Goal: Task Accomplishment & Management: Manage account settings

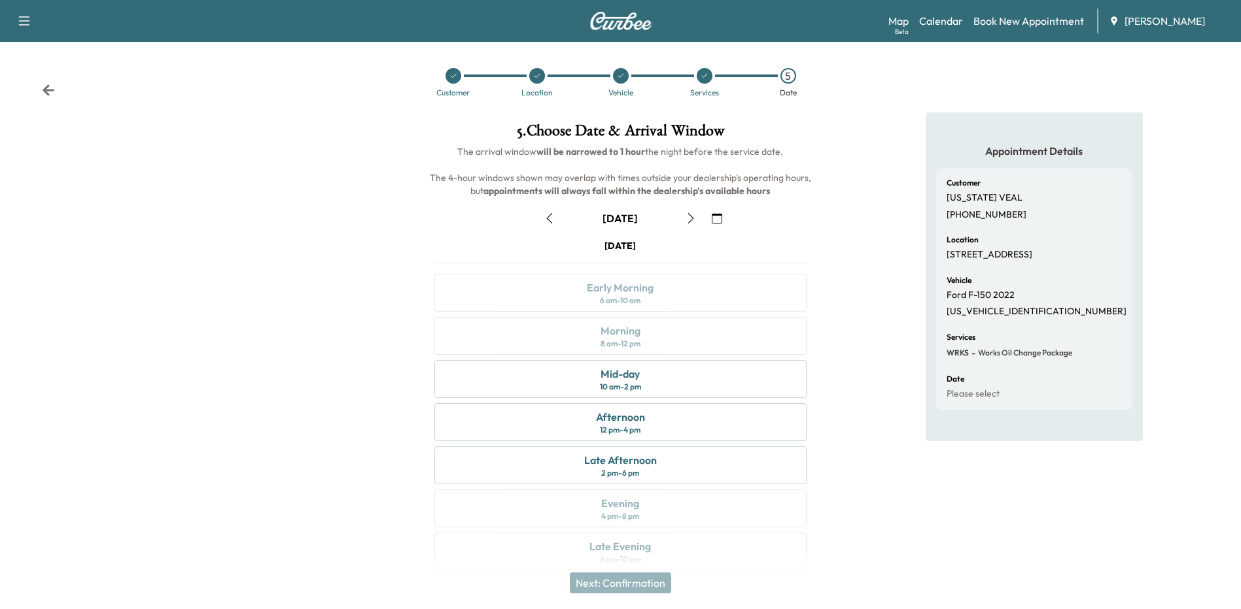
scroll to position [19, 0]
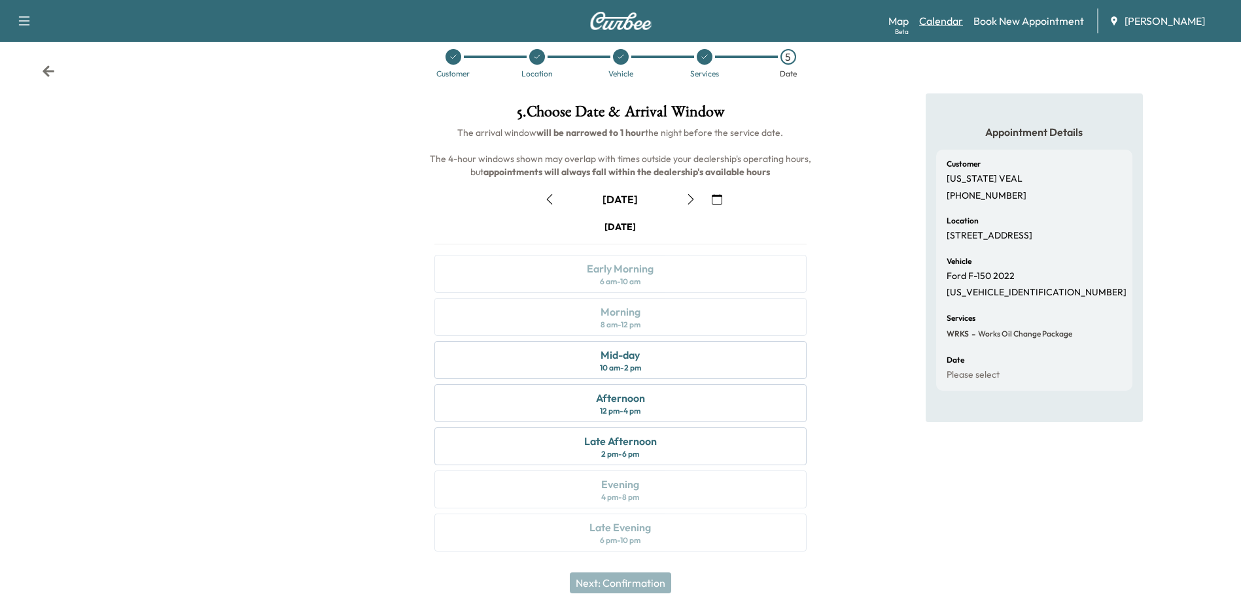
click at [942, 17] on link "Calendar" at bounding box center [941, 21] width 44 height 16
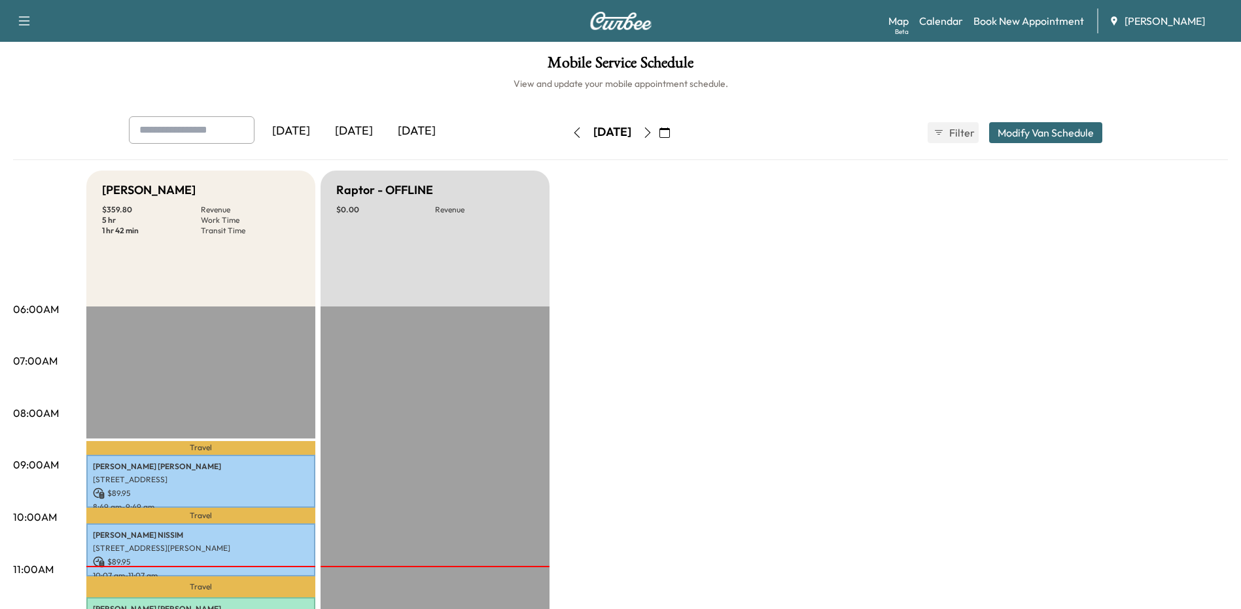
click at [573, 135] on icon "button" at bounding box center [576, 133] width 6 height 10
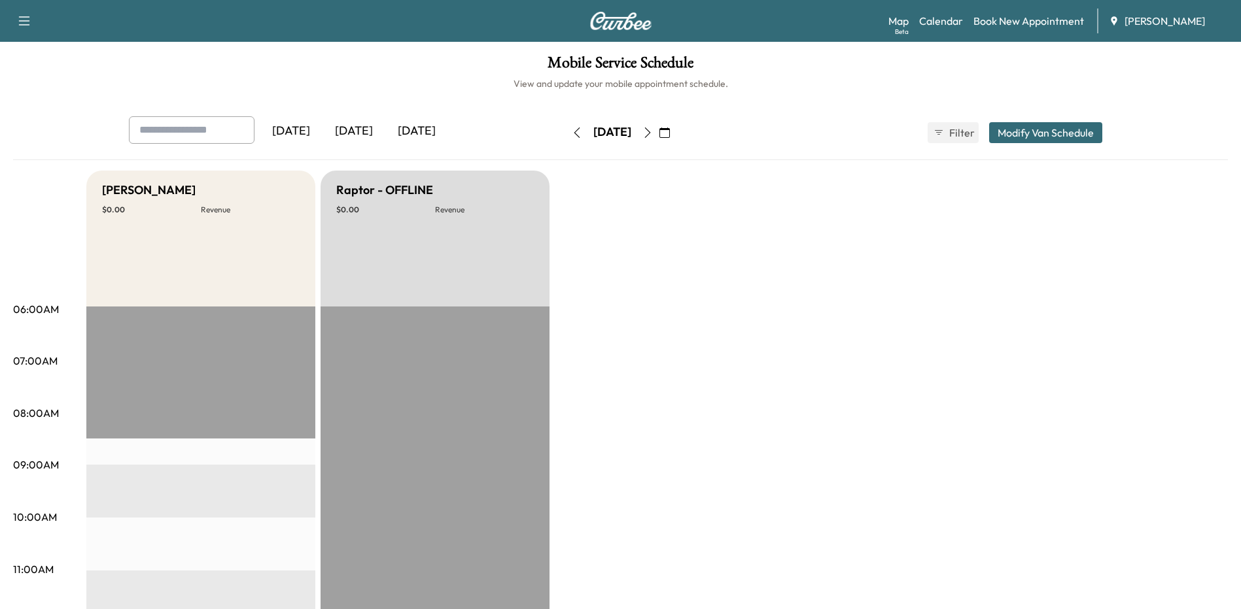
click at [650, 131] on icon "button" at bounding box center [647, 133] width 6 height 10
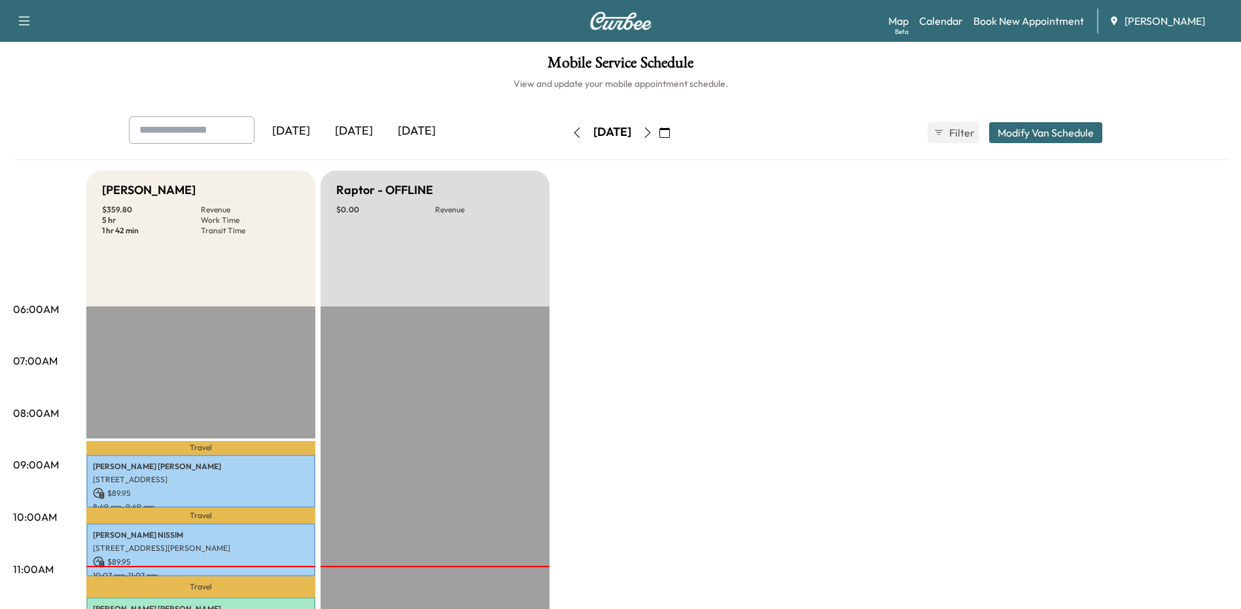
click at [653, 130] on icon "button" at bounding box center [647, 133] width 10 height 10
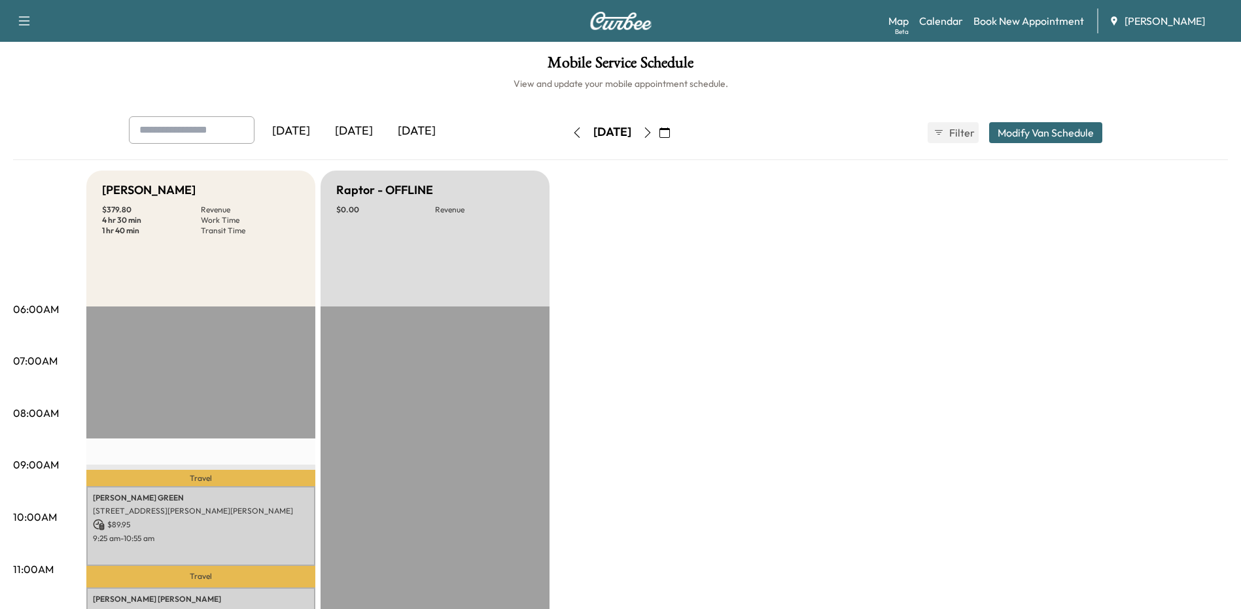
click at [566, 134] on button "button" at bounding box center [577, 132] width 22 height 21
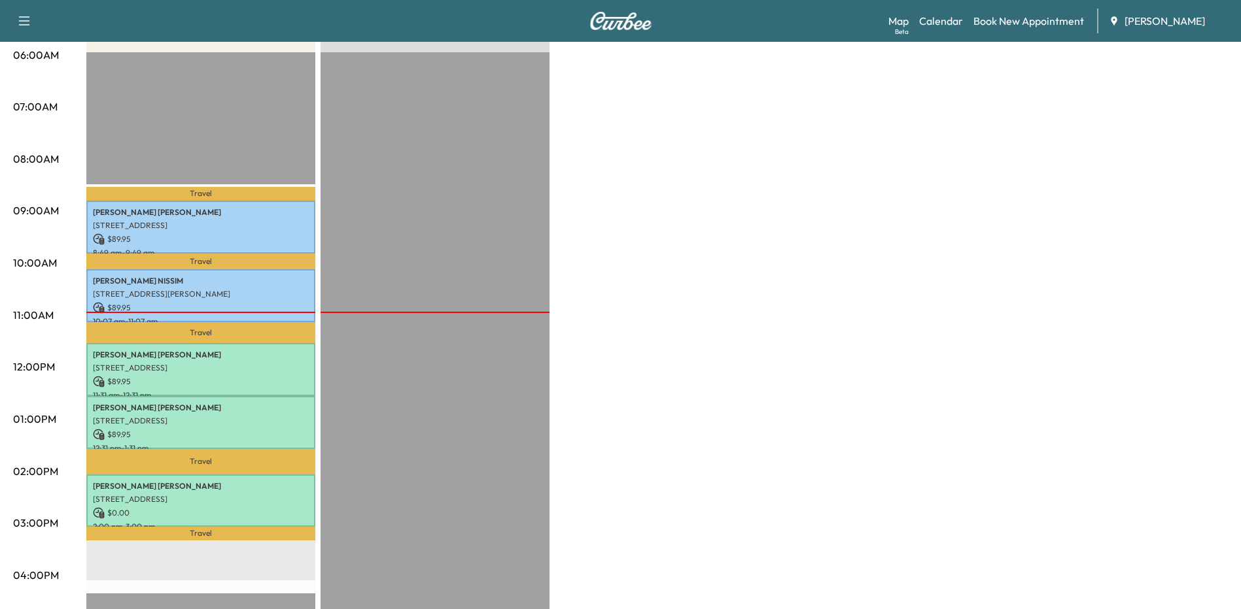
scroll to position [262, 0]
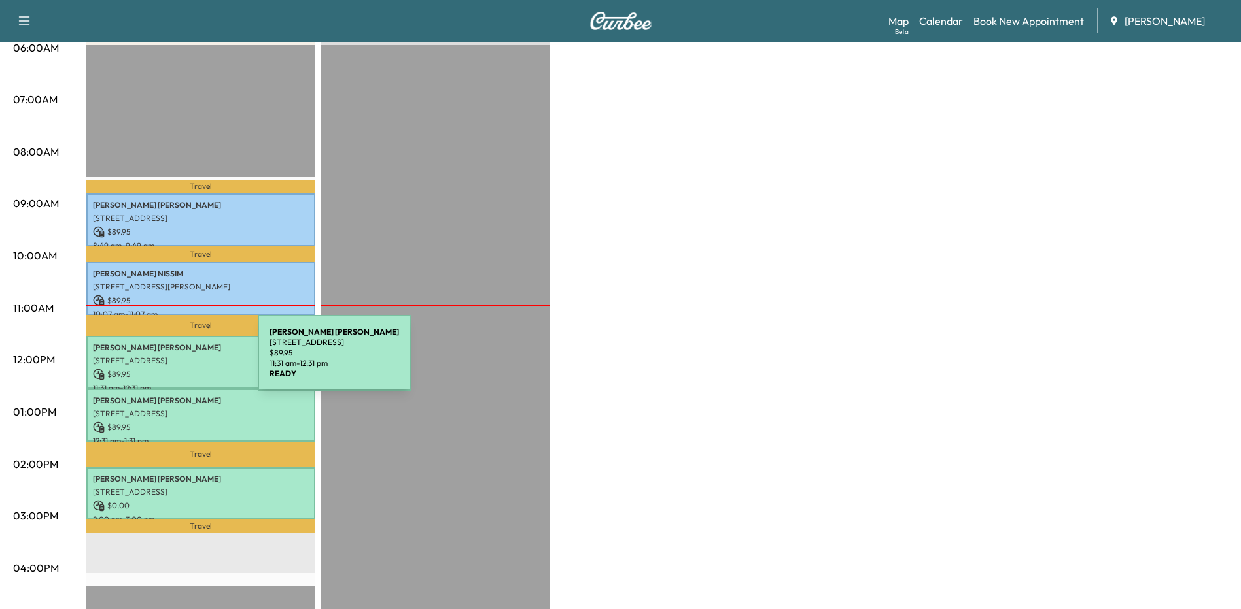
click at [160, 361] on p "[STREET_ADDRESS]" at bounding box center [201, 361] width 216 height 10
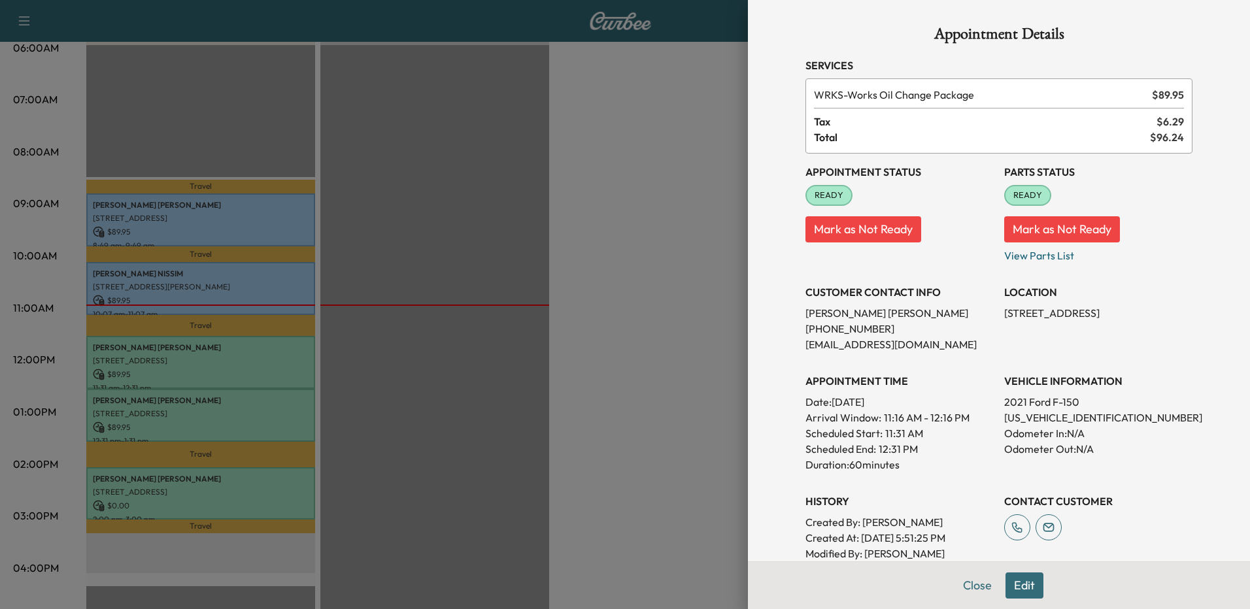
drag, startPoint x: 631, startPoint y: 267, endPoint x: 624, endPoint y: 265, distance: 7.3
click at [626, 266] on div at bounding box center [625, 304] width 1250 height 609
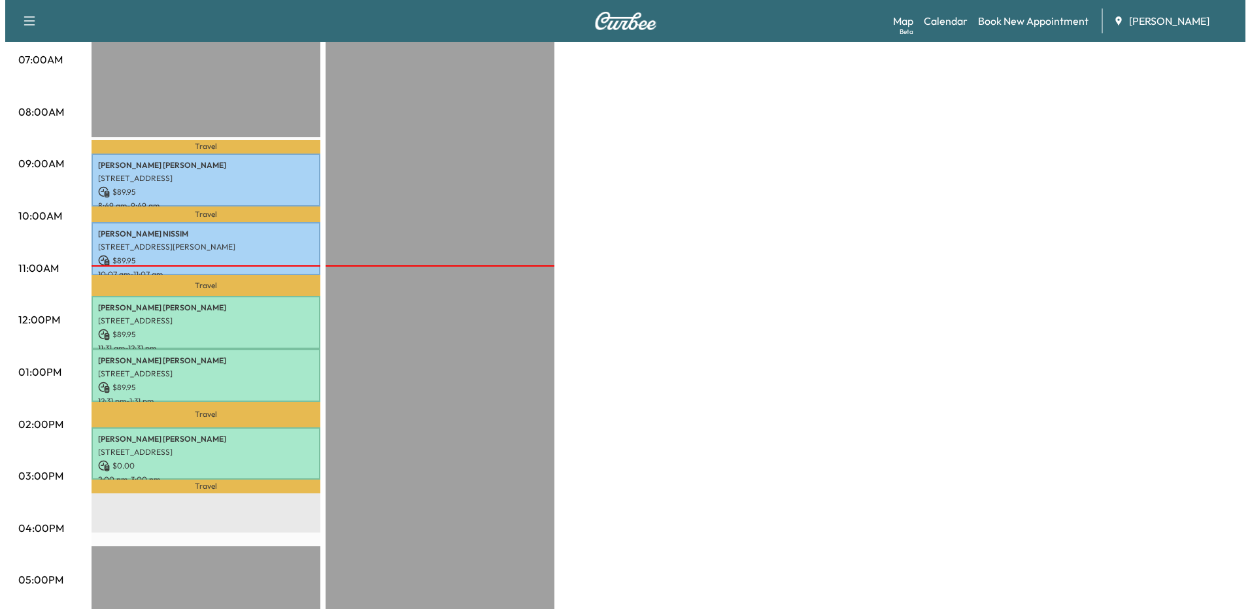
scroll to position [327, 0]
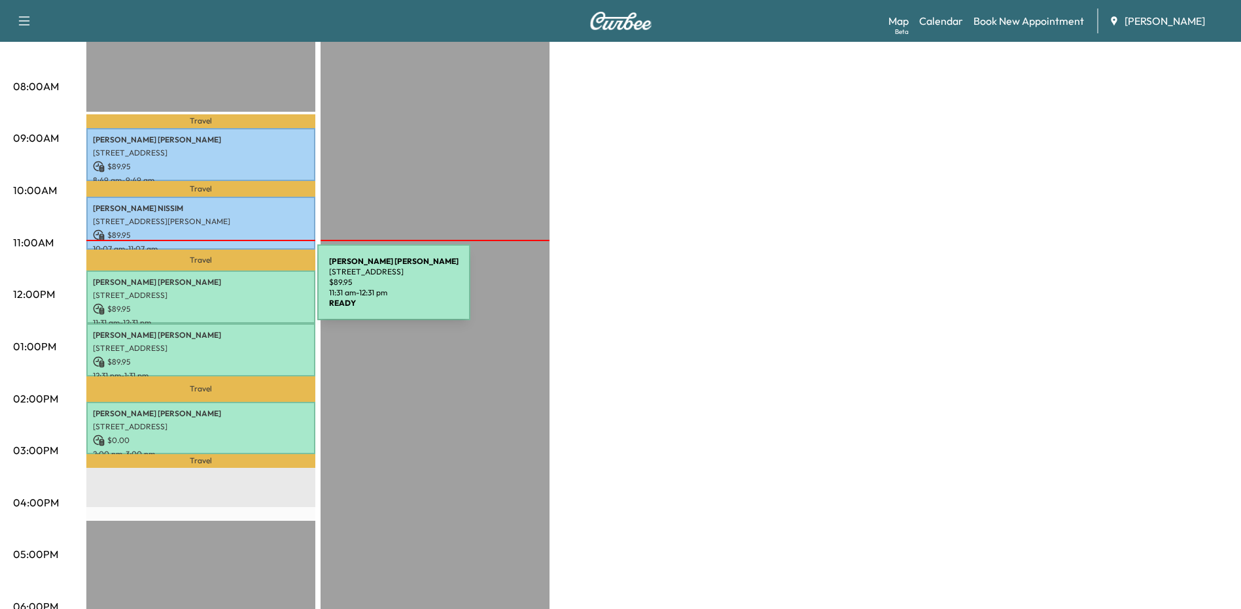
click at [219, 290] on p "[STREET_ADDRESS]" at bounding box center [201, 295] width 216 height 10
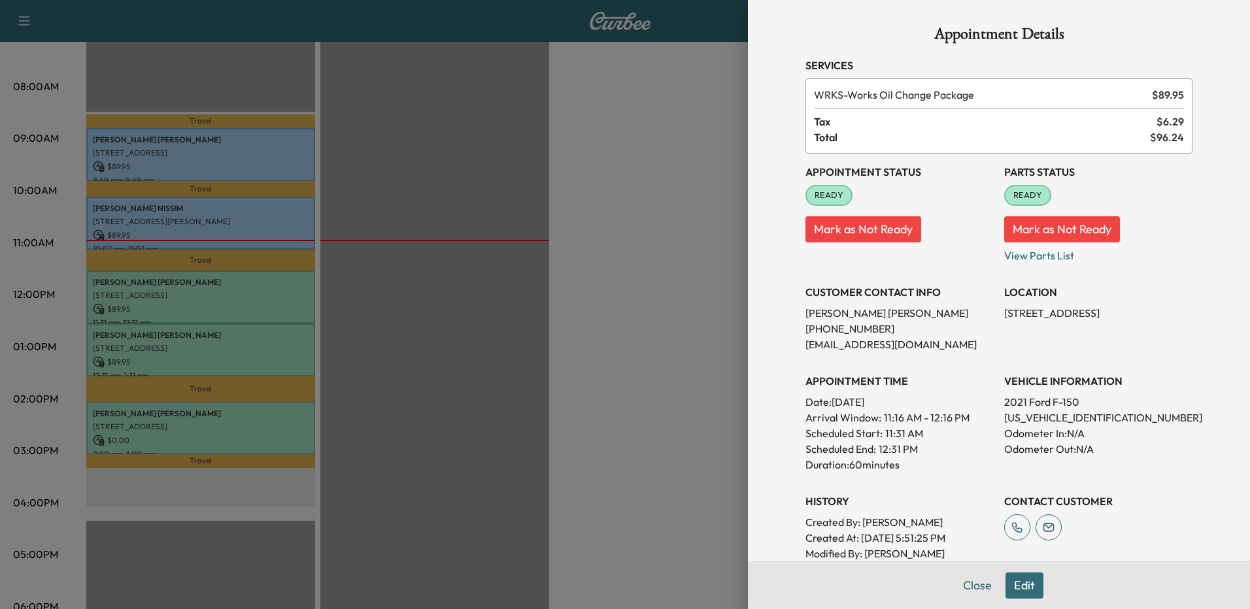
click at [184, 347] on div at bounding box center [625, 304] width 1250 height 609
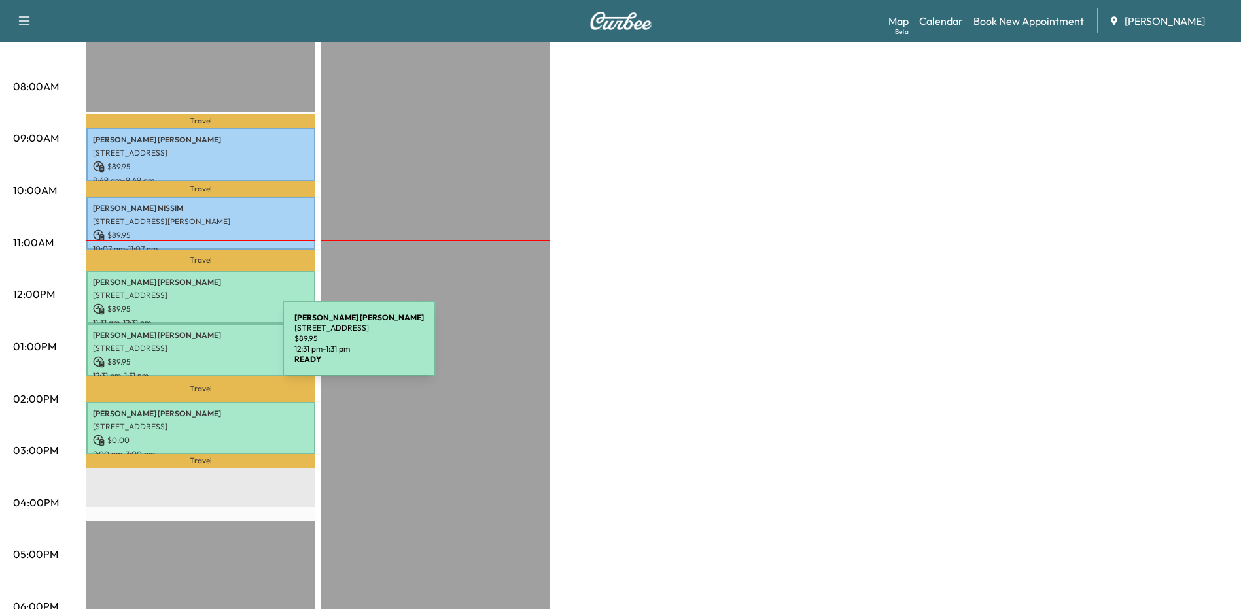
click at [184, 347] on p "[STREET_ADDRESS]" at bounding box center [201, 348] width 216 height 10
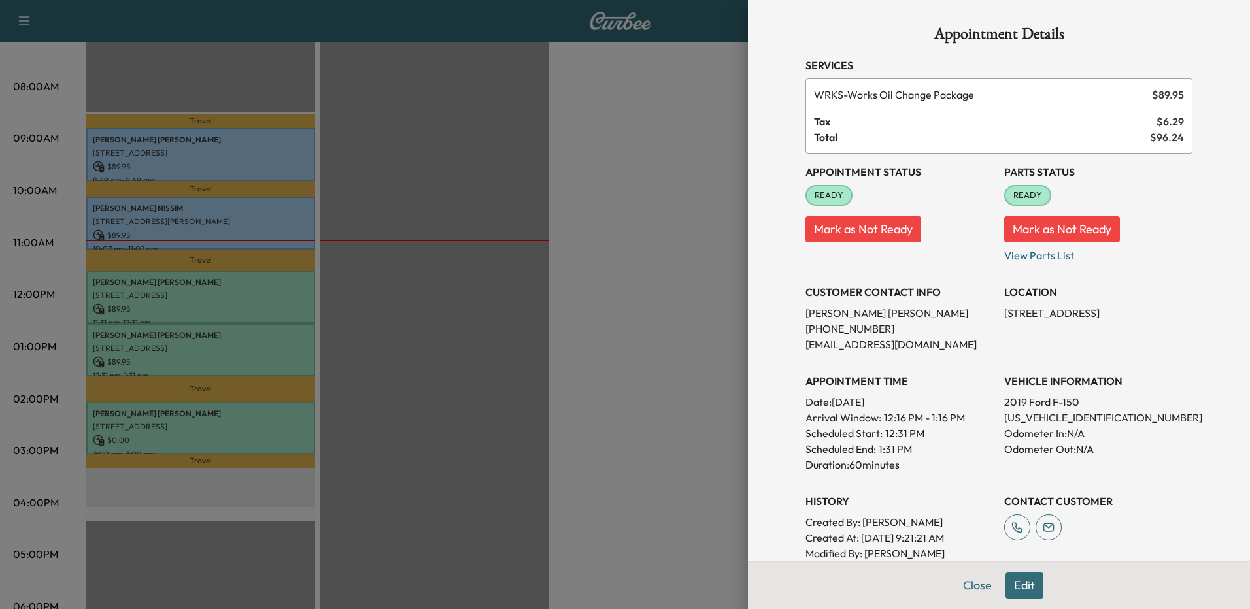
click at [1027, 415] on p "[US_VEHICLE_IDENTIFICATION_NUMBER]" at bounding box center [1098, 418] width 188 height 16
copy p "[US_VEHICLE_IDENTIFICATION_NUMBER]"
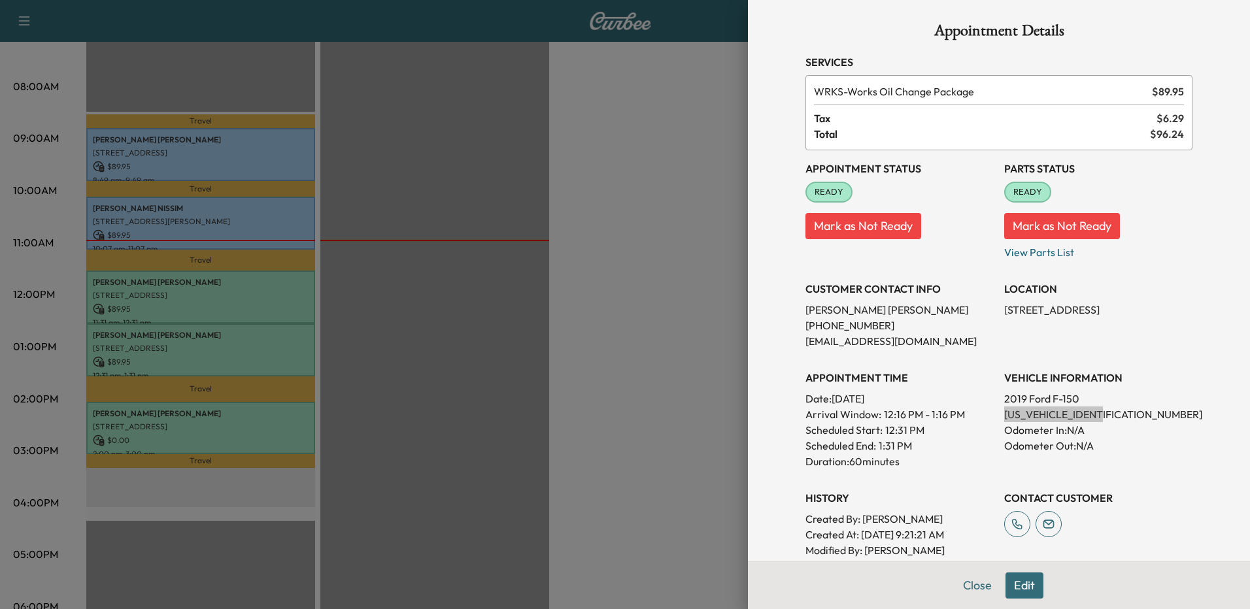
scroll to position [0, 0]
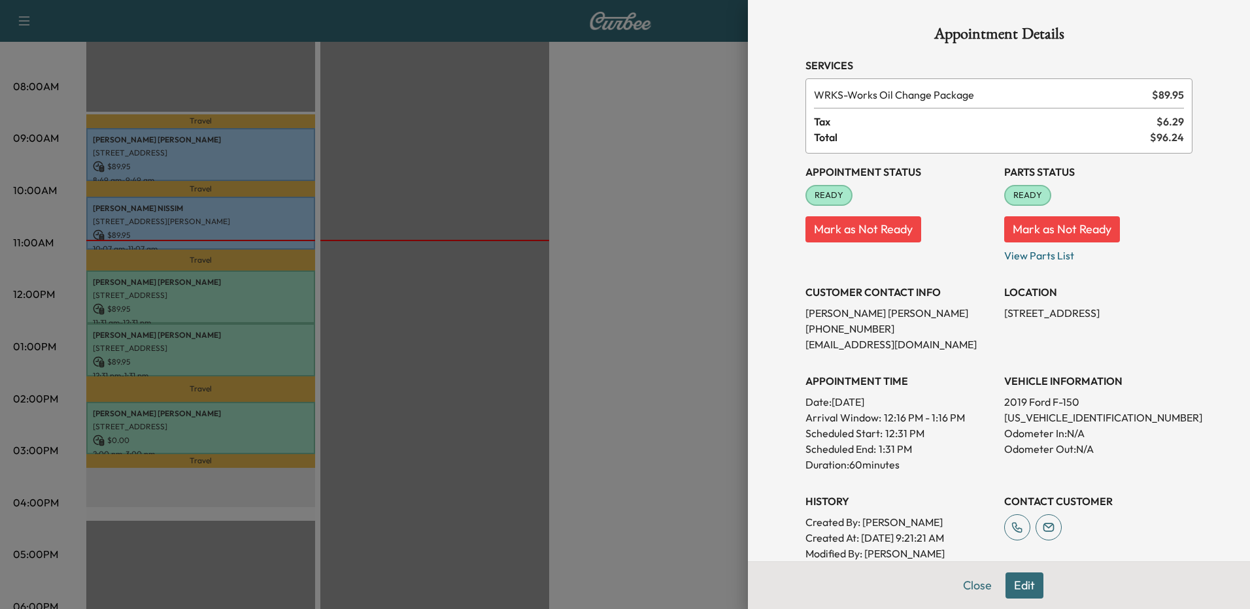
click at [1135, 355] on div "Appointment Status READY Mark as Not Ready Parts Status READY Mark as Not Ready…" at bounding box center [999, 366] width 387 height 424
click at [1135, 394] on div "VEHICLE INFORMATION 2019 Ford F-150 [US_VEHICLE_IDENTIFICATION_NUMBER] Odometer…" at bounding box center [1098, 418] width 188 height 110
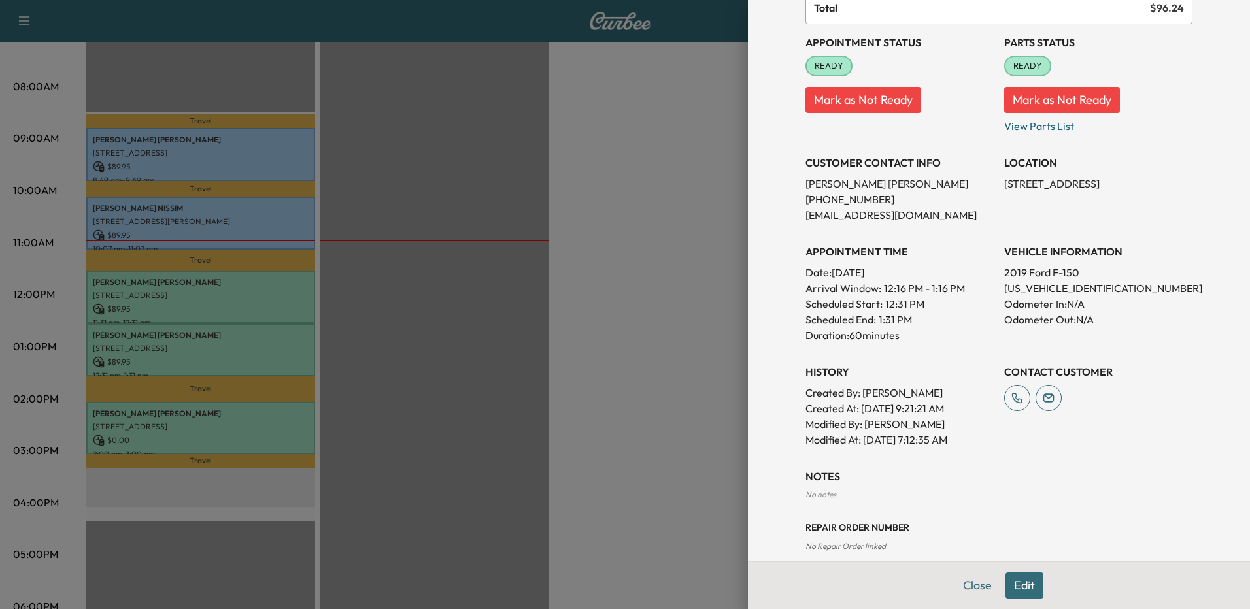
scroll to position [146, 0]
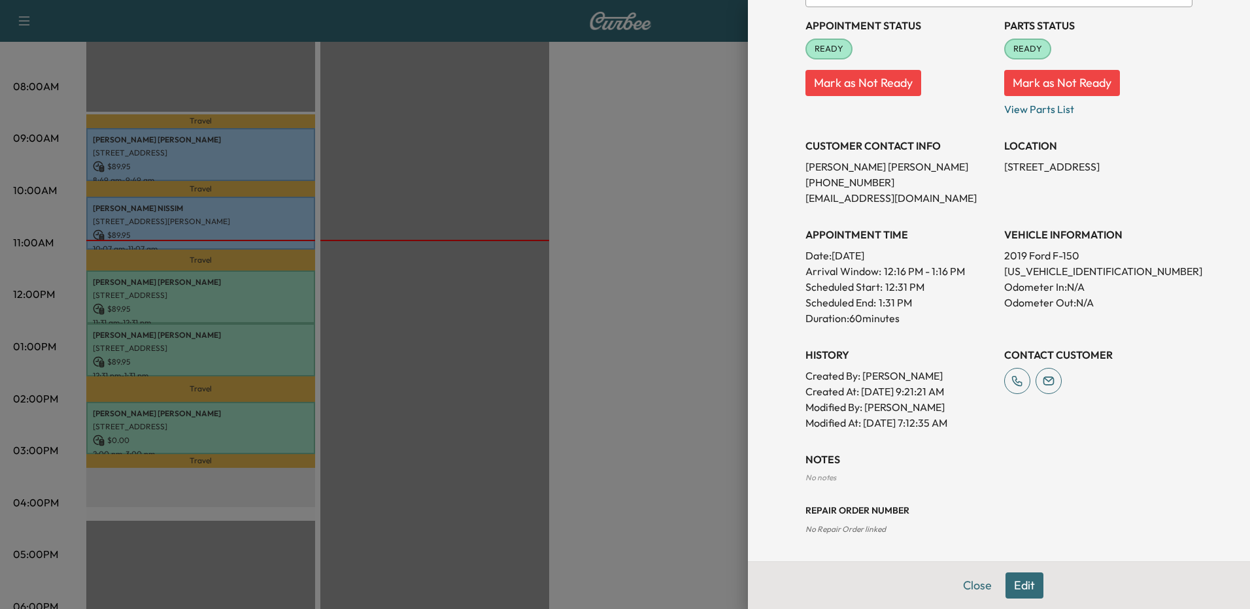
click at [1025, 591] on button "Edit" at bounding box center [1025, 586] width 38 height 26
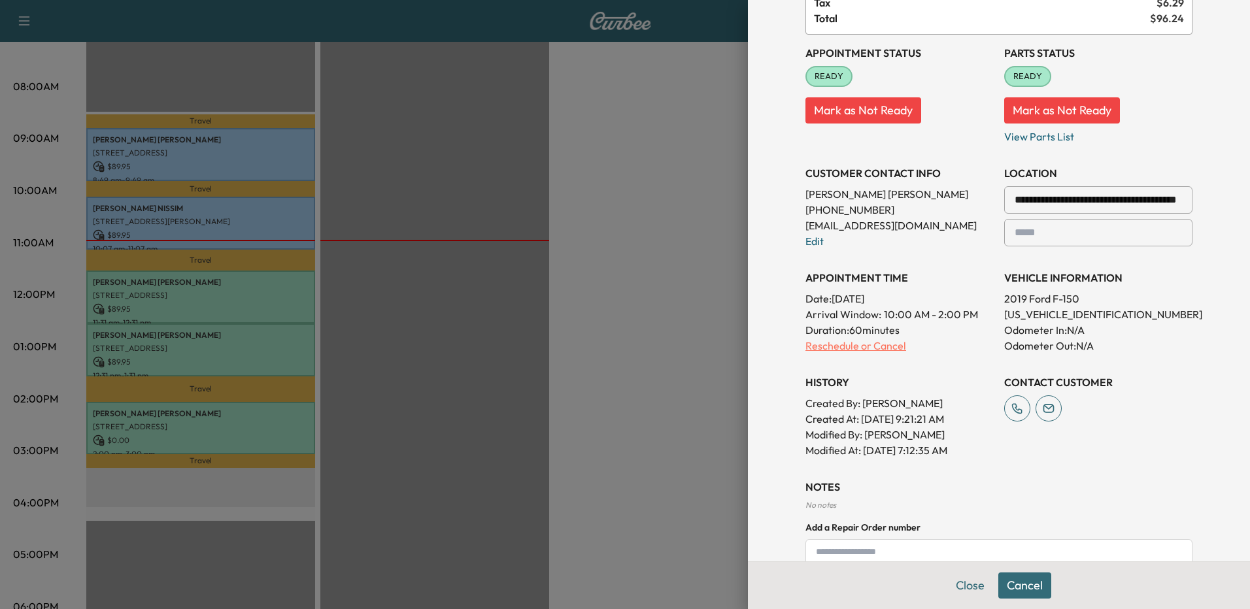
click at [880, 345] on p "Reschedule or Cancel" at bounding box center [900, 346] width 188 height 16
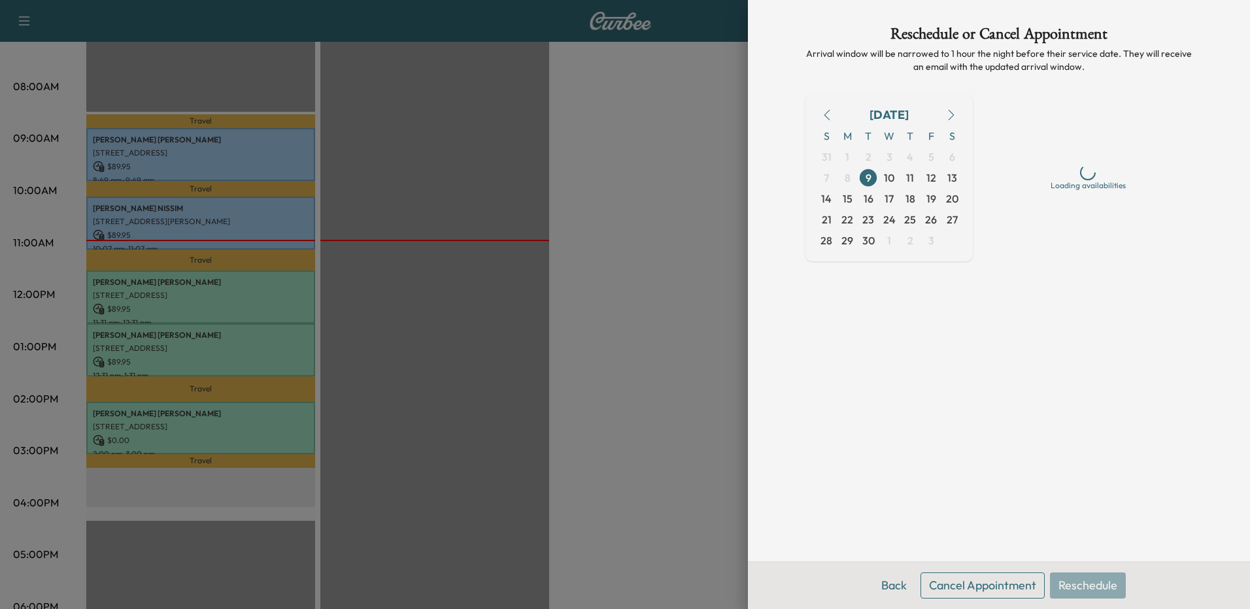
scroll to position [0, 0]
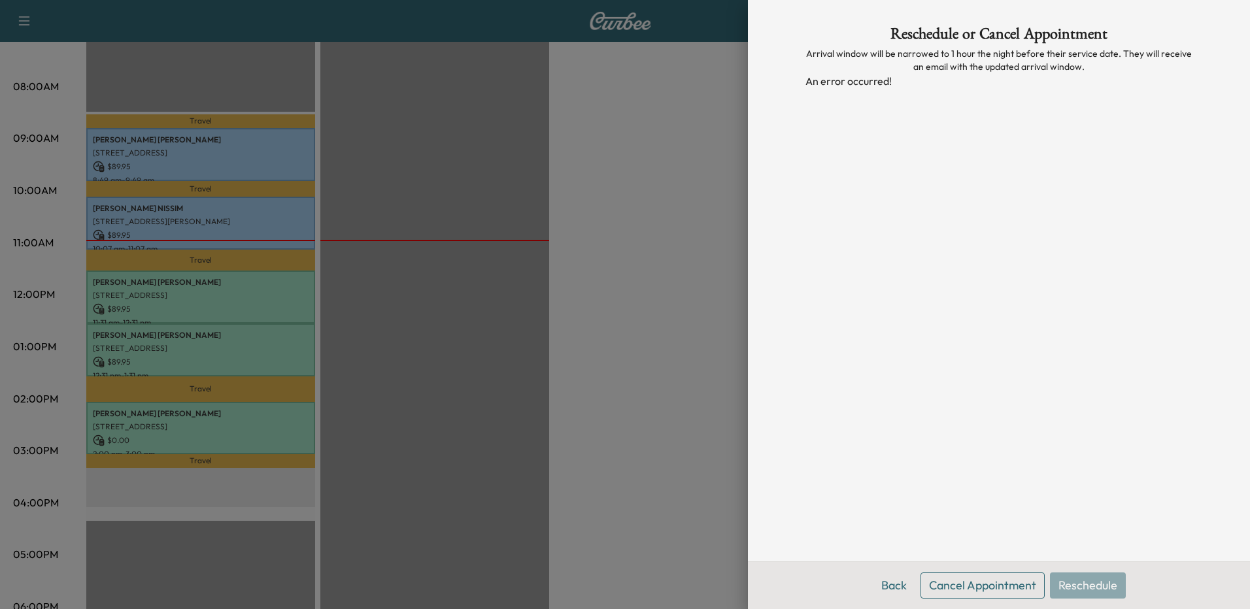
click at [987, 581] on button "Cancel Appointment" at bounding box center [983, 586] width 124 height 26
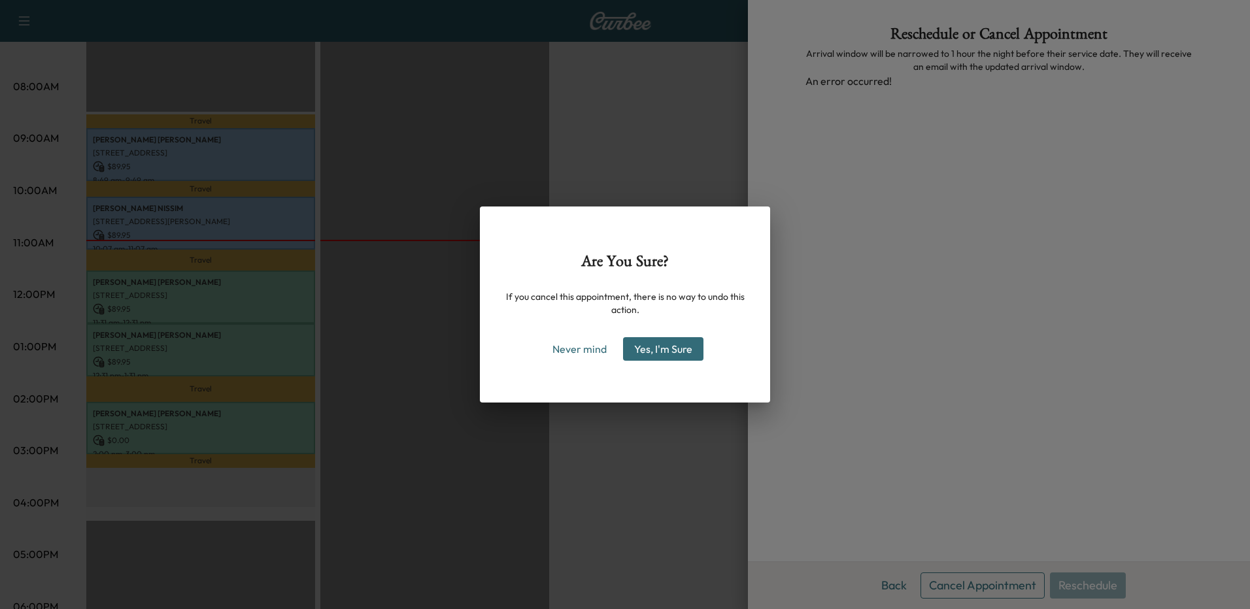
click at [674, 351] on button "Yes, I'm Sure" at bounding box center [663, 349] width 80 height 24
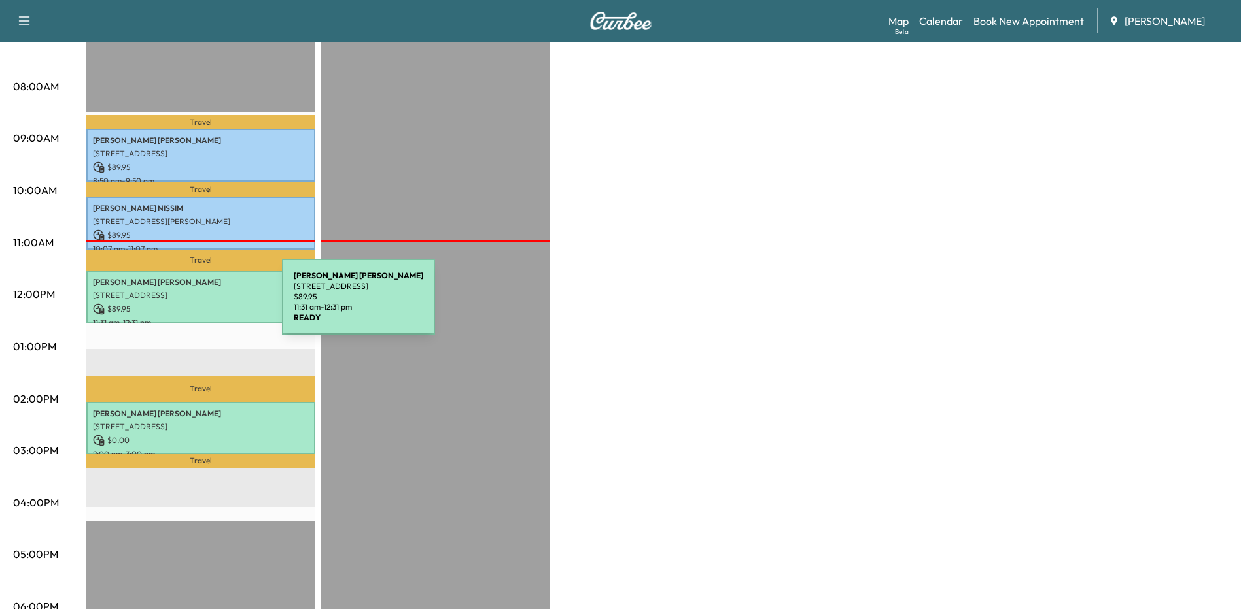
click at [184, 305] on p "$ 89.95" at bounding box center [201, 309] width 216 height 12
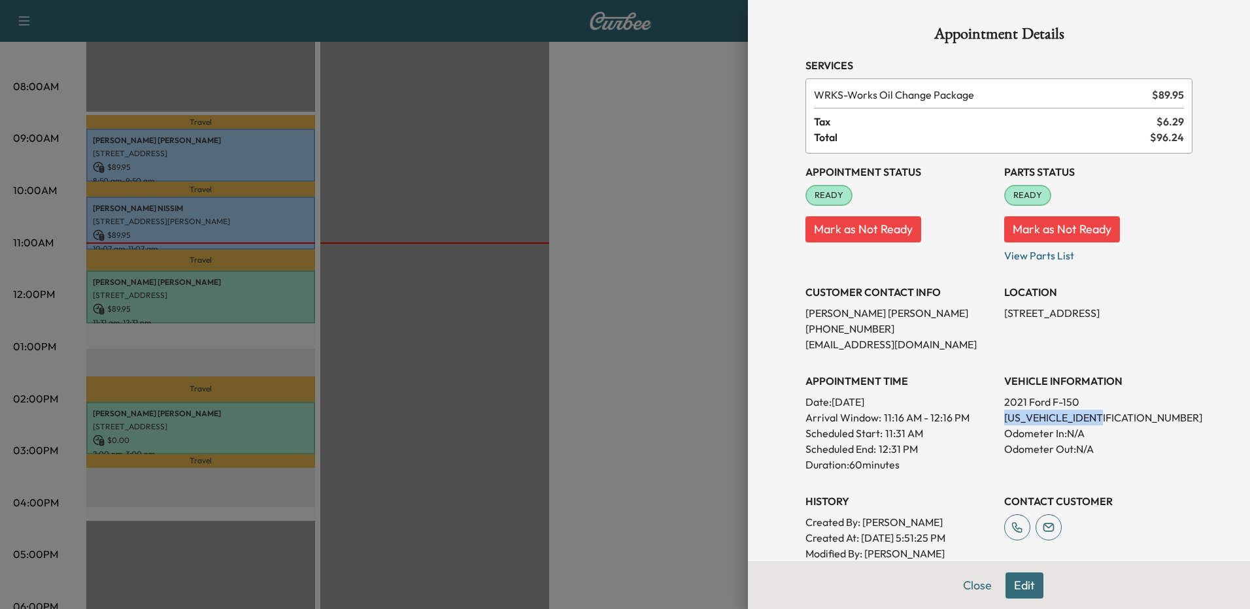
drag, startPoint x: 993, startPoint y: 415, endPoint x: 1101, endPoint y: 418, distance: 107.9
click at [1101, 418] on div "Appointment Status READY Mark as Not Ready Parts Status READY Mark as Not Ready…" at bounding box center [999, 366] width 387 height 424
drag, startPoint x: 1101, startPoint y: 418, endPoint x: 1066, endPoint y: 417, distance: 35.3
click at [1066, 417] on p "[US_VEHICLE_IDENTIFICATION_NUMBER]" at bounding box center [1098, 418] width 188 height 16
click at [1068, 377] on h3 "VEHICLE INFORMATION" at bounding box center [1098, 381] width 188 height 16
